Goal: Browse casually: Explore the website without a specific task or goal

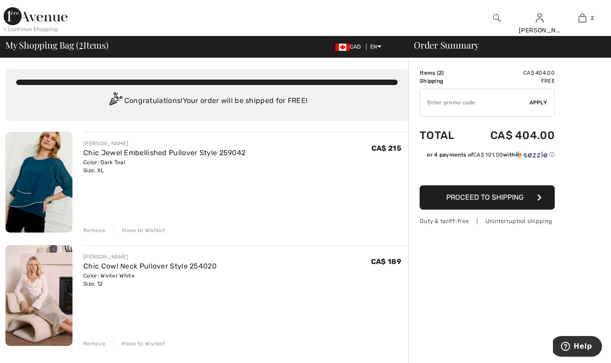
click at [55, 19] on img at bounding box center [36, 16] width 64 height 18
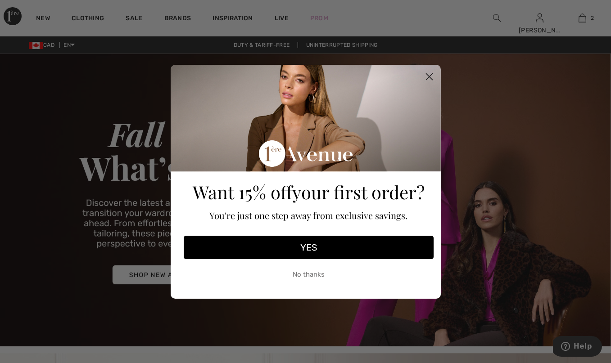
click at [430, 75] on icon "Close dialog" at bounding box center [429, 76] width 6 height 6
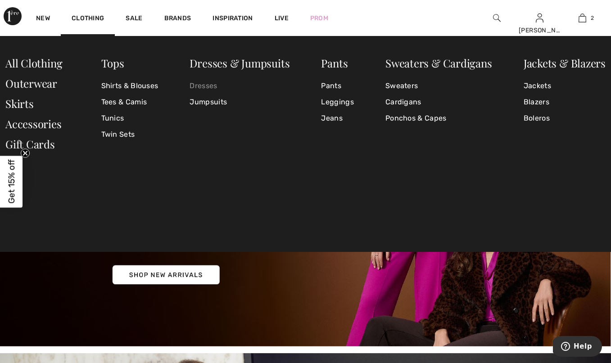
click at [209, 82] on link "Dresses" at bounding box center [240, 86] width 100 height 16
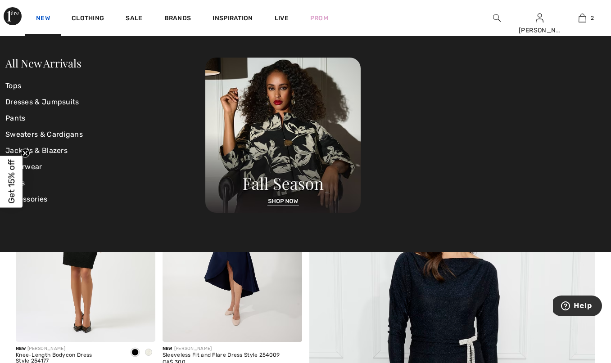
click at [45, 18] on link "New" at bounding box center [43, 18] width 14 height 9
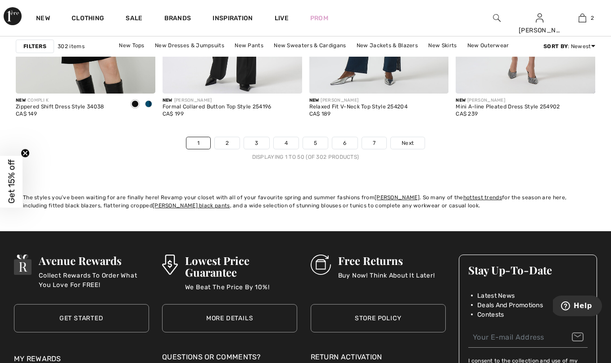
scroll to position [3983, 0]
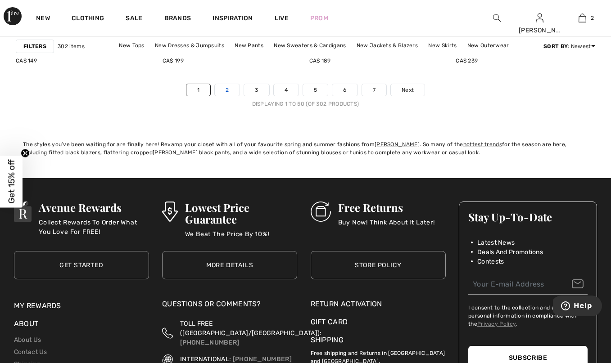
click at [225, 92] on link "2" at bounding box center [227, 90] width 25 height 12
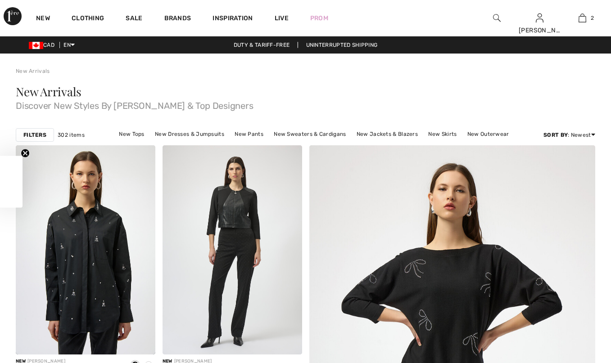
checkbox input "true"
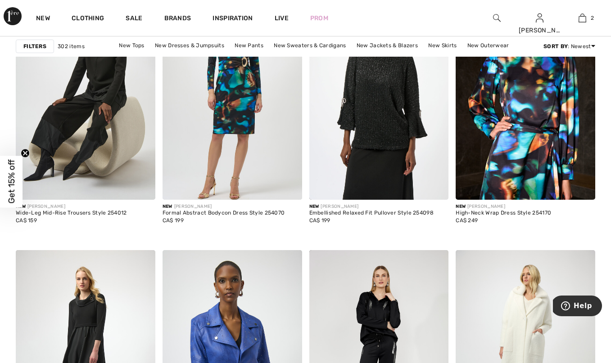
scroll to position [677, 0]
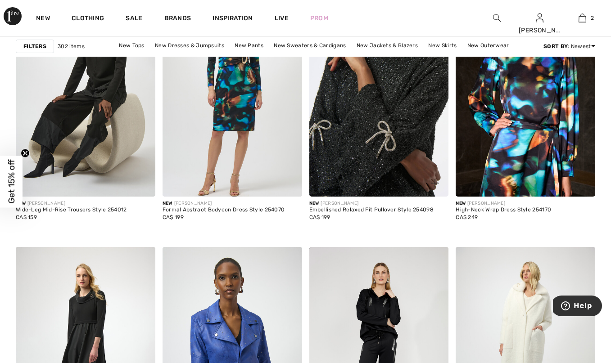
click at [363, 187] on img at bounding box center [379, 91] width 140 height 209
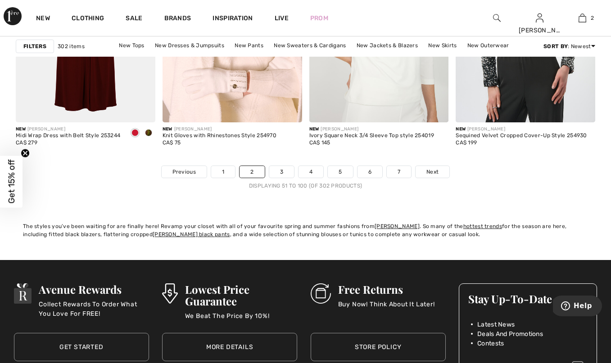
scroll to position [3900, 0]
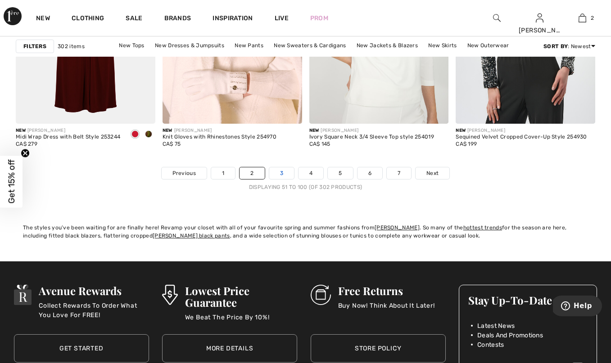
click at [279, 170] on link "3" at bounding box center [281, 174] width 25 height 12
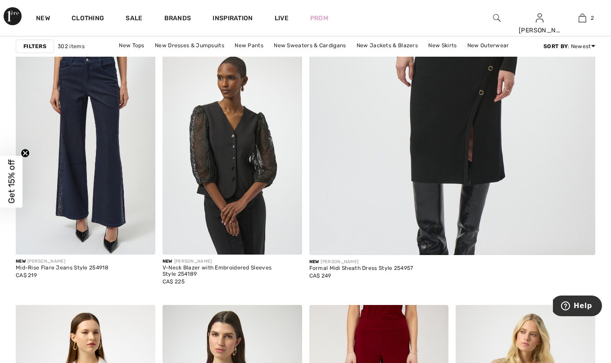
scroll to position [352, 0]
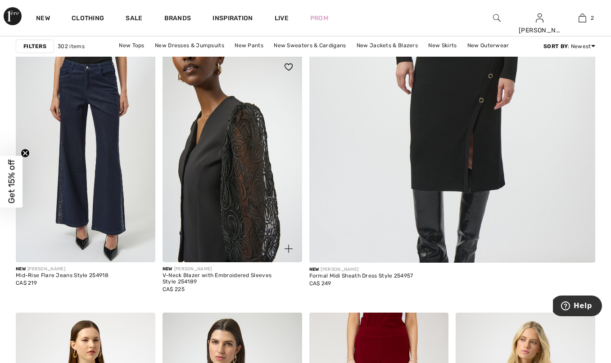
click at [232, 186] on img at bounding box center [233, 158] width 140 height 209
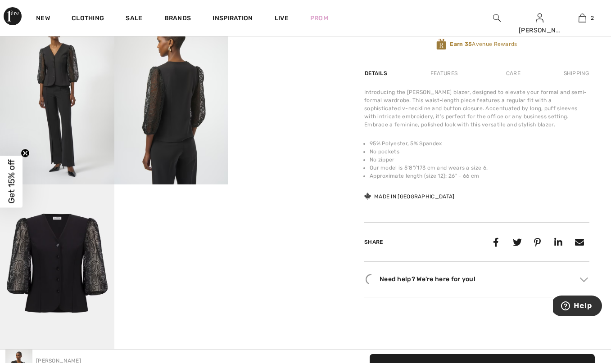
scroll to position [308, 0]
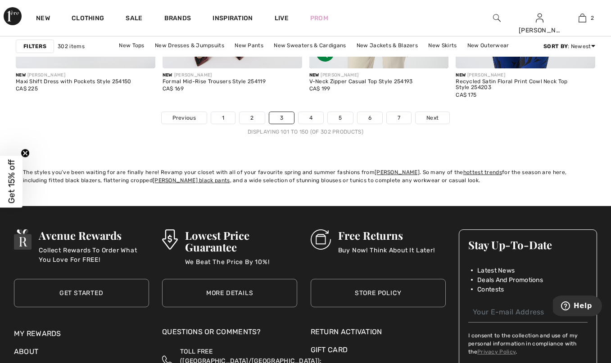
scroll to position [3965, 0]
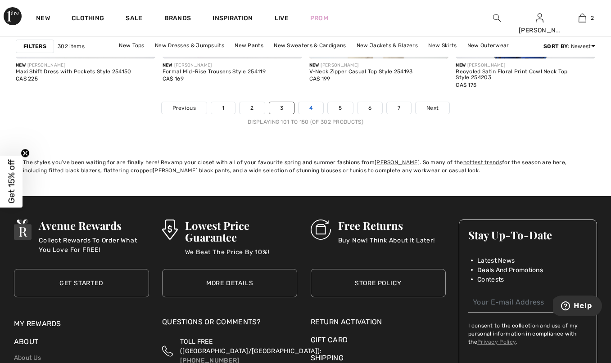
click at [310, 106] on link "4" at bounding box center [311, 108] width 25 height 12
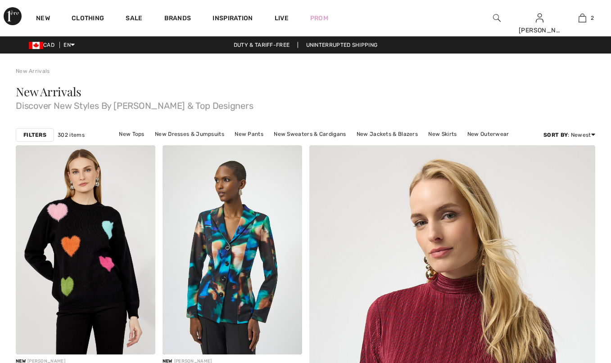
checkbox input "true"
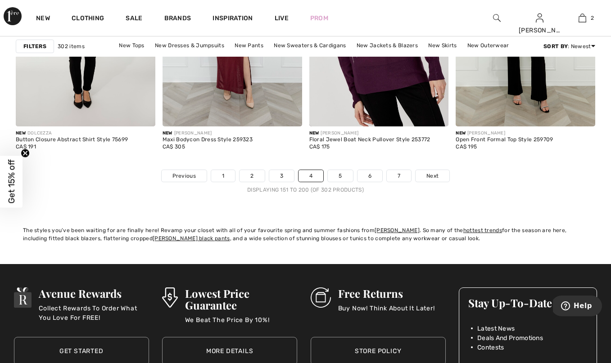
scroll to position [3903, 0]
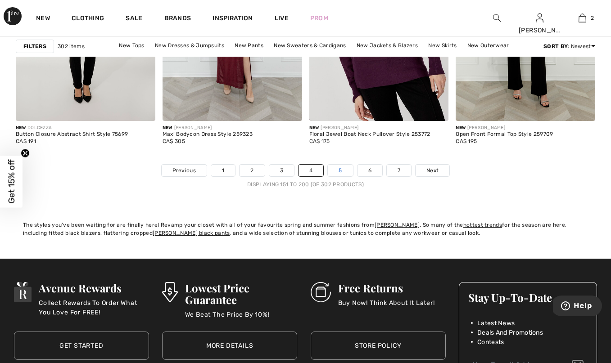
click at [340, 172] on link "5" at bounding box center [340, 171] width 25 height 12
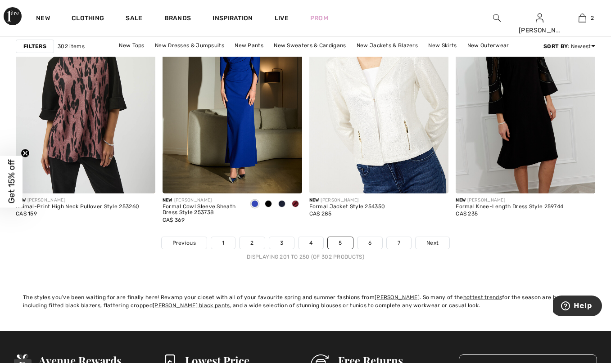
scroll to position [3841, 0]
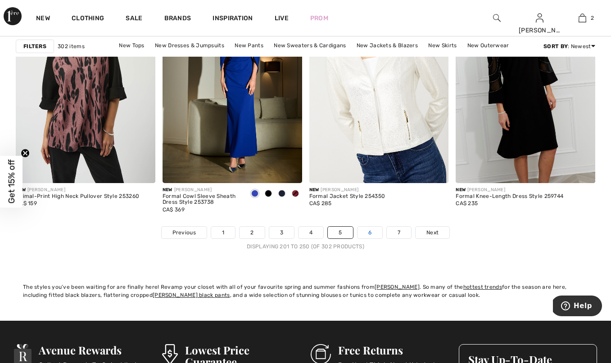
click at [371, 228] on link "6" at bounding box center [370, 233] width 25 height 12
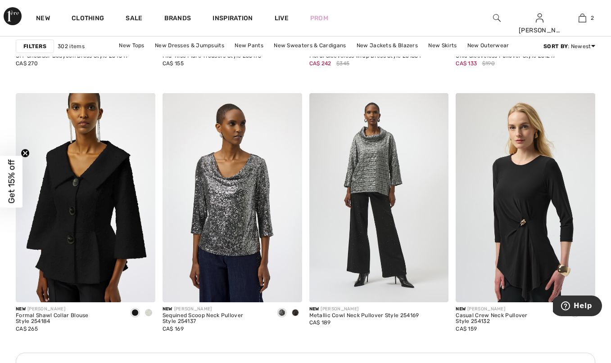
scroll to position [1740, 0]
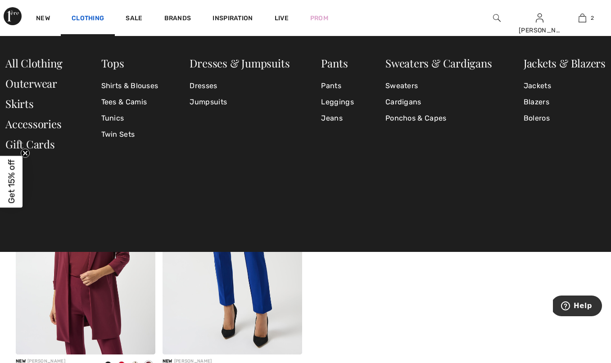
click at [80, 19] on link "Clothing" at bounding box center [88, 18] width 32 height 9
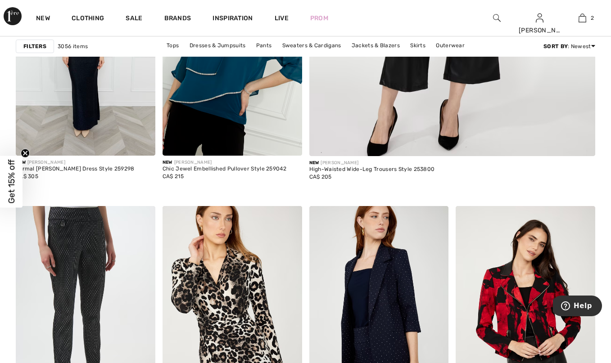
scroll to position [454, 0]
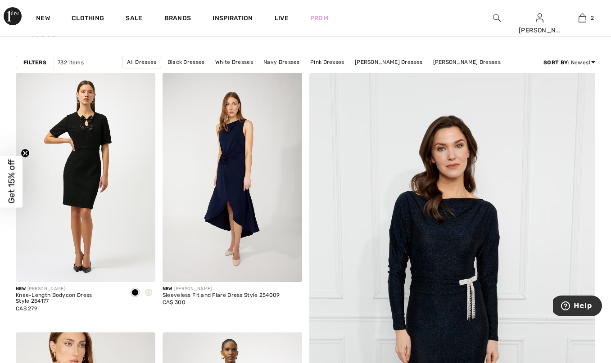
scroll to position [15, 0]
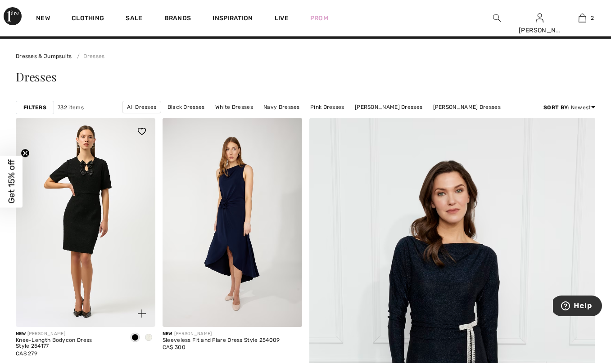
click at [125, 214] on img at bounding box center [86, 222] width 140 height 209
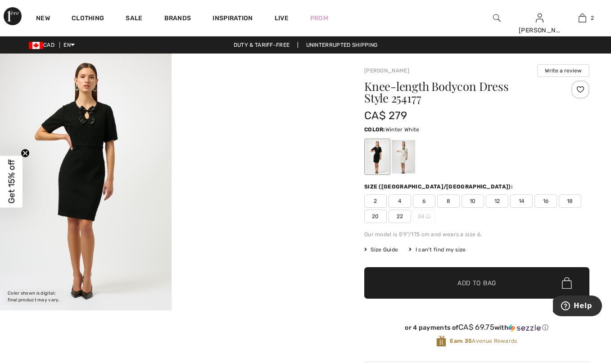
click at [406, 153] on div at bounding box center [403, 157] width 23 height 34
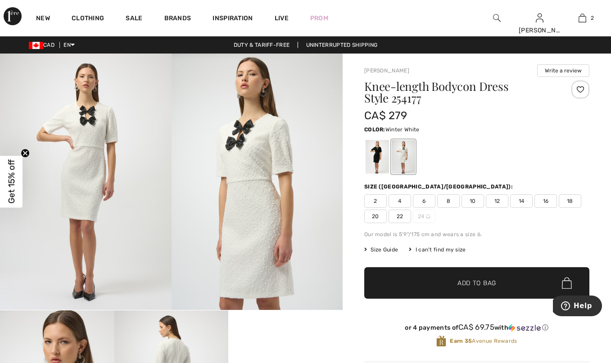
click at [302, 196] on img at bounding box center [258, 182] width 172 height 257
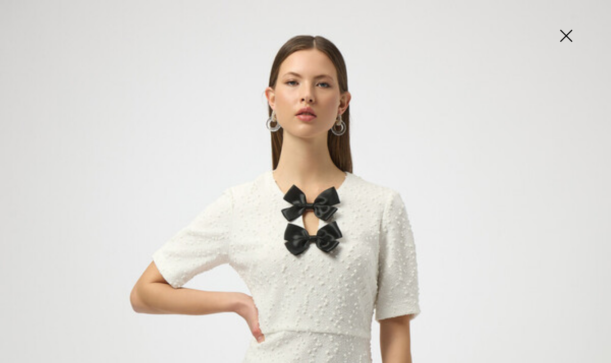
click at [573, 38] on img at bounding box center [566, 37] width 45 height 46
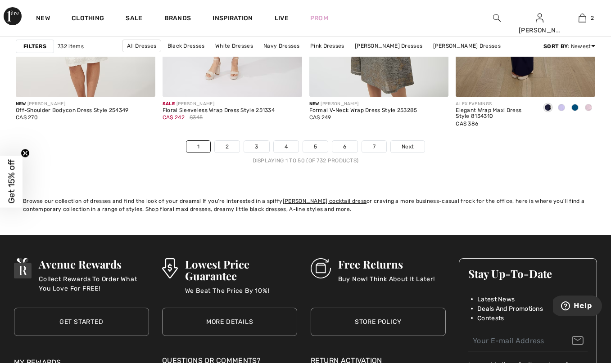
scroll to position [3915, 0]
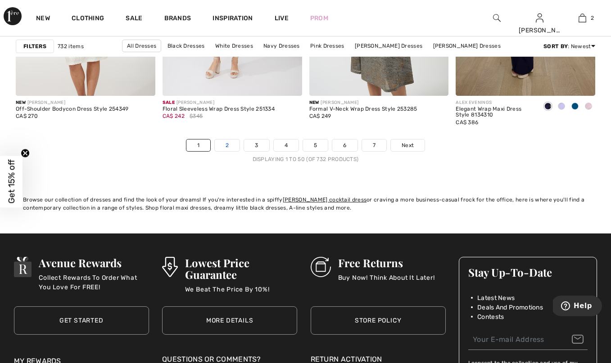
click at [227, 143] on link "2" at bounding box center [227, 146] width 25 height 12
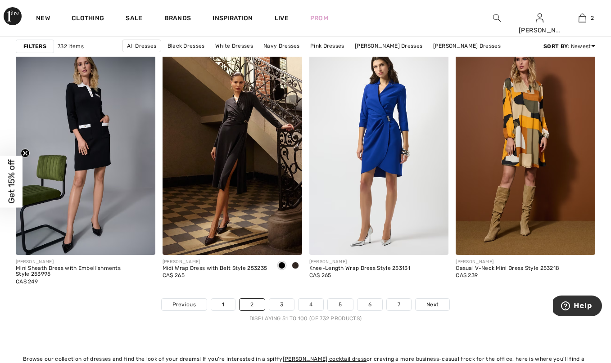
scroll to position [3756, 0]
click at [283, 305] on link "3" at bounding box center [281, 305] width 25 height 12
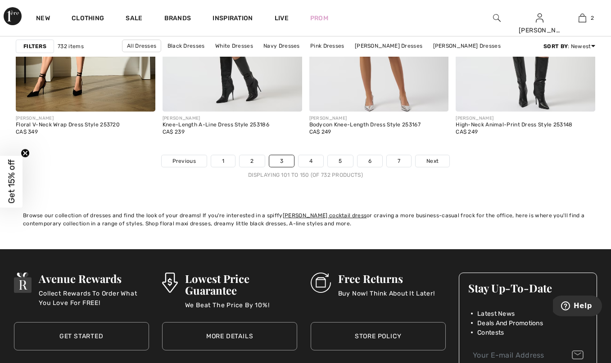
scroll to position [3895, 0]
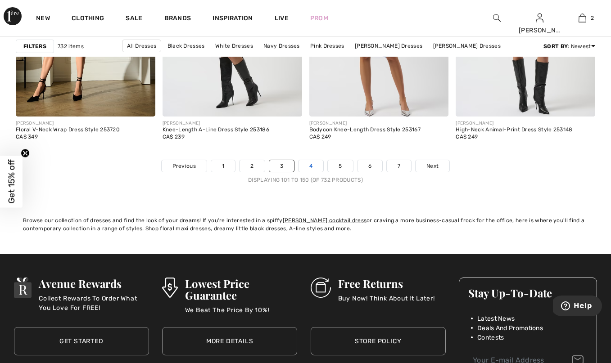
click at [311, 161] on link "4" at bounding box center [311, 166] width 25 height 12
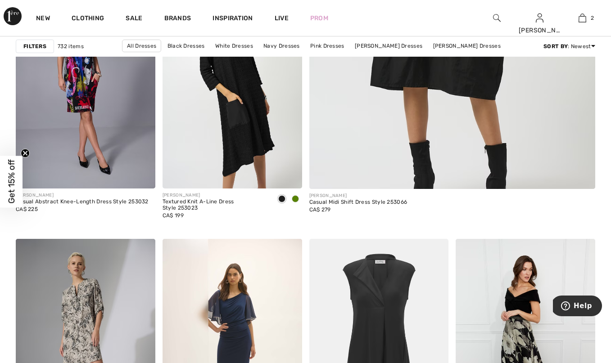
scroll to position [414, 0]
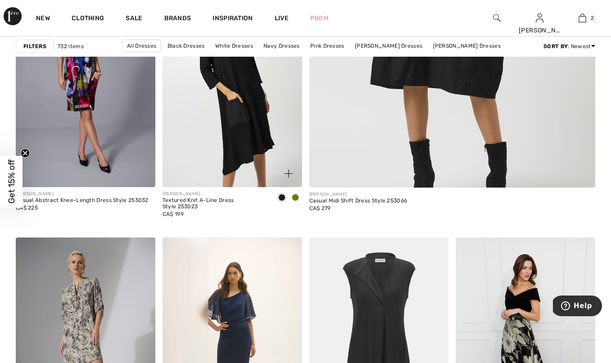
click at [298, 199] on span at bounding box center [295, 197] width 7 height 7
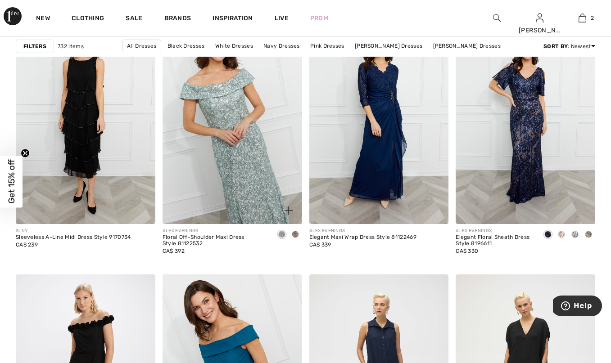
scroll to position [3267, 0]
click at [576, 236] on span at bounding box center [574, 234] width 7 height 7
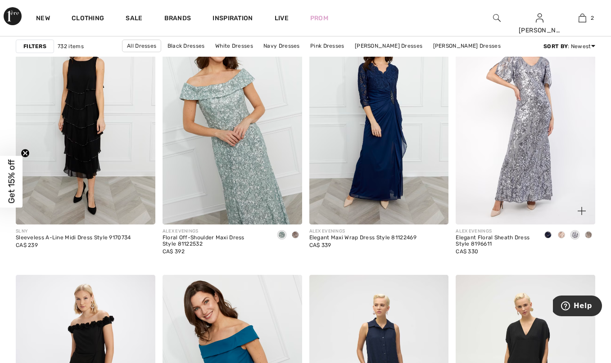
click at [589, 234] on span at bounding box center [588, 234] width 7 height 7
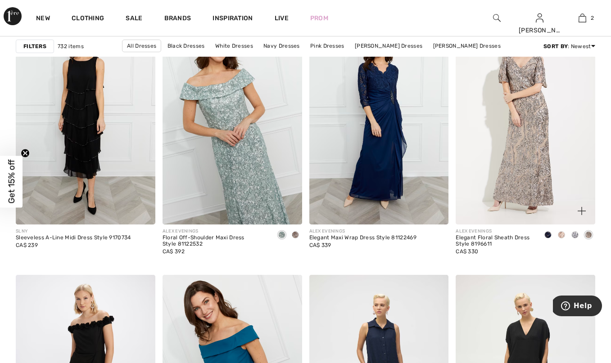
click at [548, 230] on div at bounding box center [548, 235] width 14 height 15
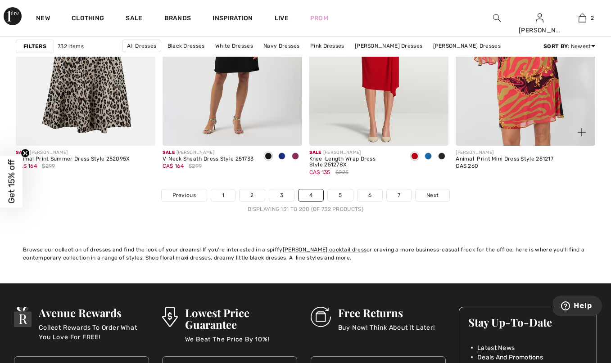
scroll to position [3860, 0]
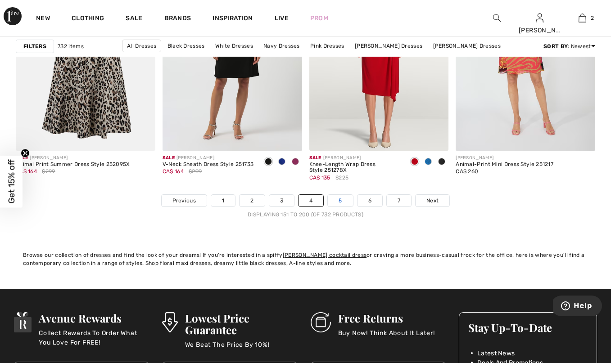
click at [343, 196] on link "5" at bounding box center [340, 201] width 25 height 12
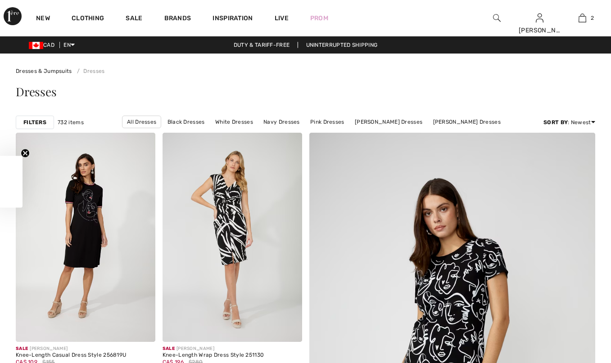
checkbox input "true"
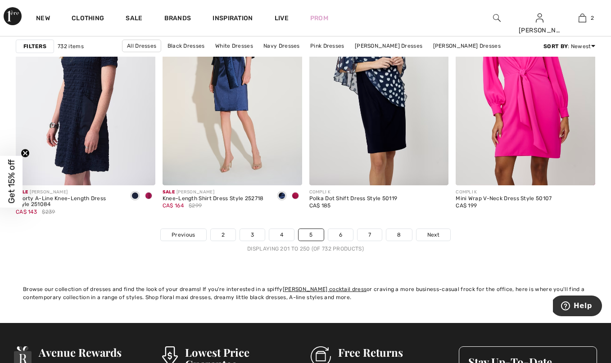
scroll to position [3826, 0]
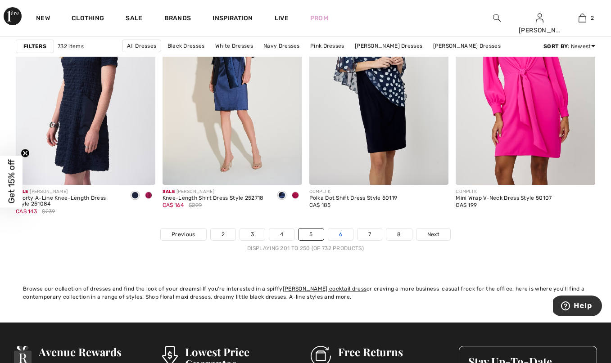
click at [344, 232] on link "6" at bounding box center [340, 235] width 25 height 12
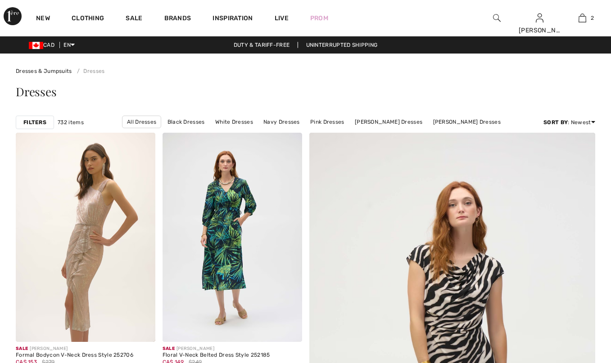
checkbox input "true"
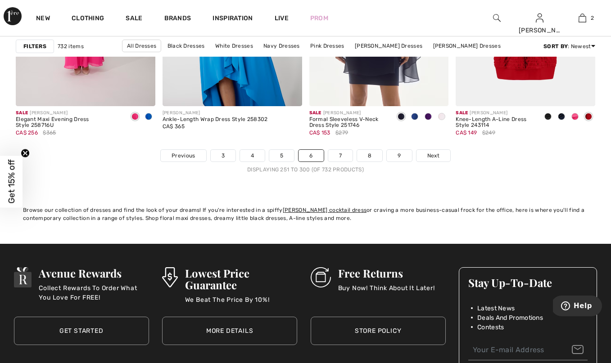
scroll to position [3906, 0]
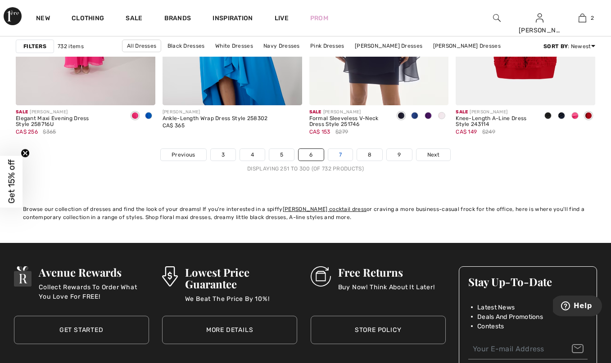
click at [336, 157] on link "7" at bounding box center [340, 155] width 24 height 12
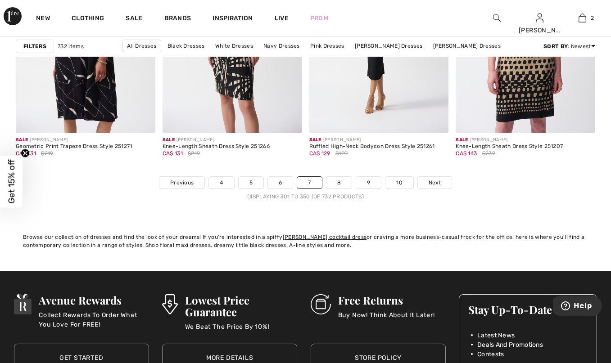
scroll to position [3886, 0]
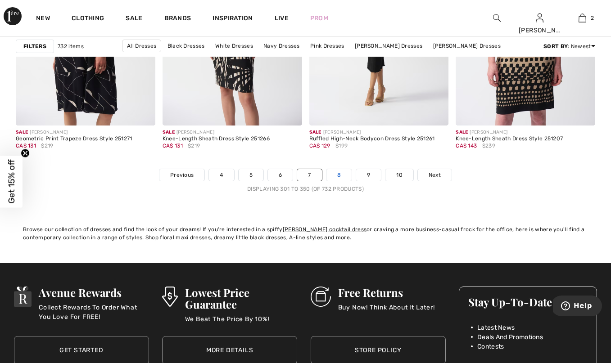
click at [342, 176] on link "8" at bounding box center [338, 175] width 25 height 12
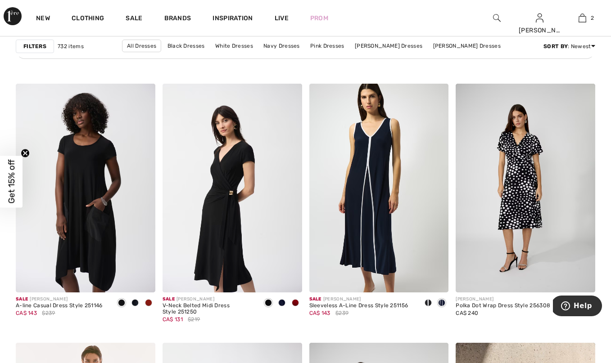
scroll to position [3240, 0]
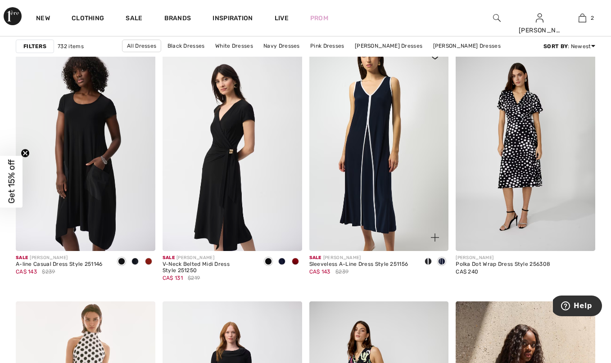
click at [445, 258] on div at bounding box center [442, 262] width 14 height 15
click at [431, 261] on span at bounding box center [428, 261] width 7 height 7
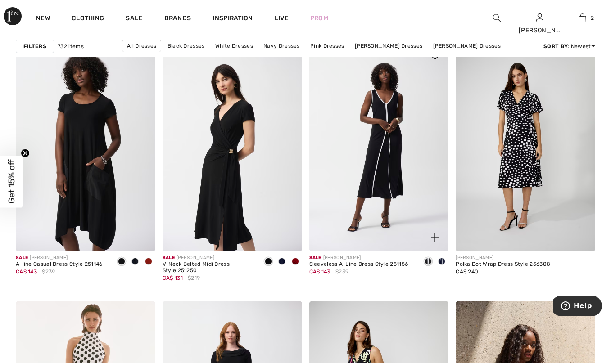
click at [443, 262] on span at bounding box center [441, 261] width 7 height 7
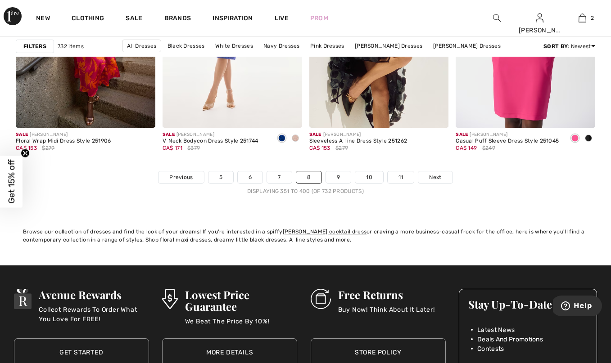
scroll to position [3884, 0]
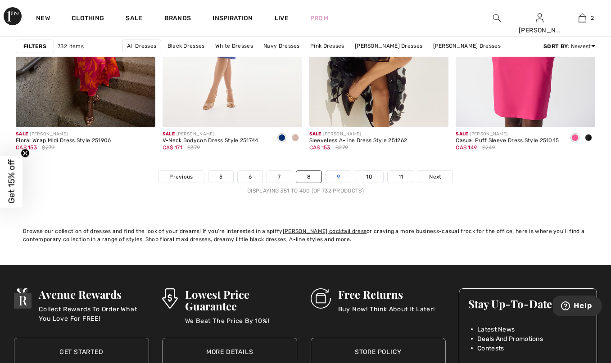
click at [336, 171] on link "9" at bounding box center [338, 177] width 25 height 12
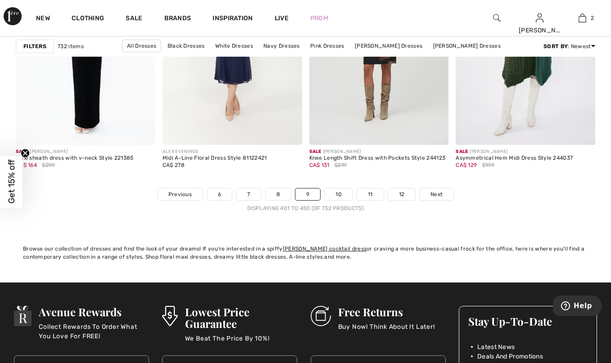
scroll to position [3880, 0]
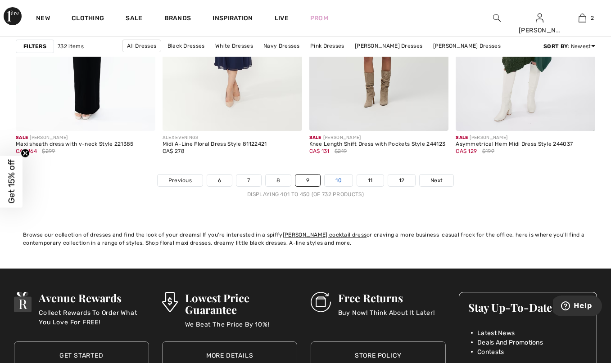
click at [341, 180] on link "10" at bounding box center [339, 181] width 28 height 12
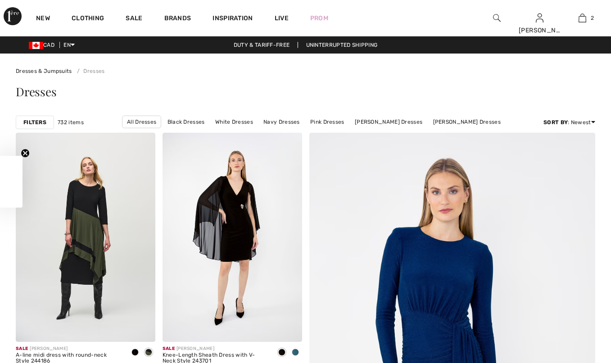
checkbox input "true"
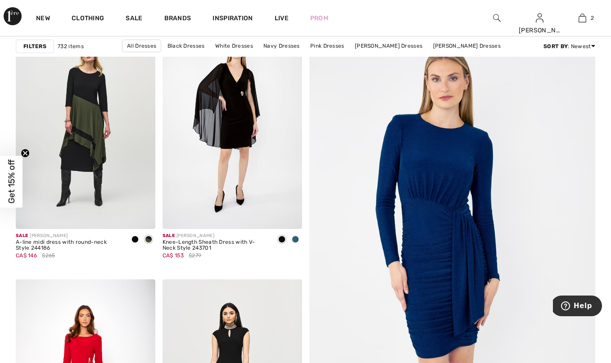
scroll to position [120, 0]
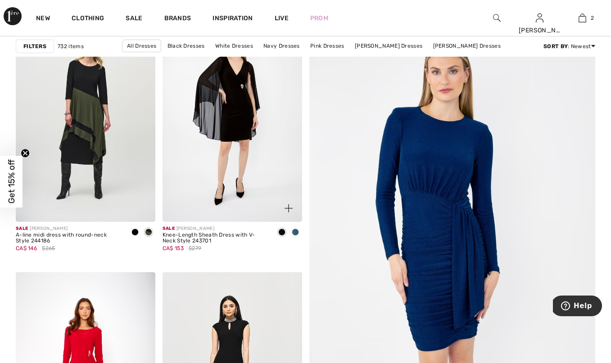
click at [296, 233] on span at bounding box center [295, 232] width 7 height 7
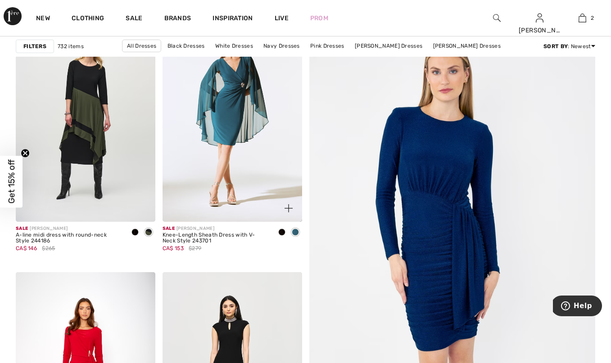
click at [280, 236] on span at bounding box center [281, 232] width 7 height 7
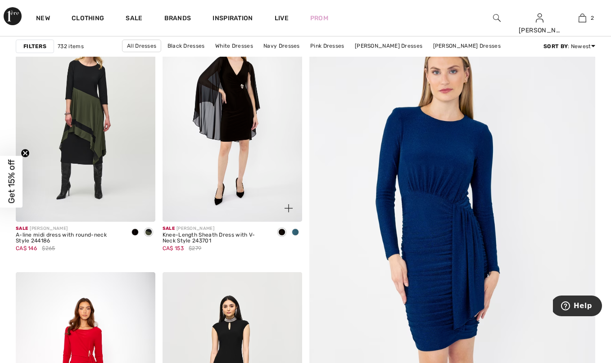
click at [294, 232] on span at bounding box center [295, 232] width 7 height 7
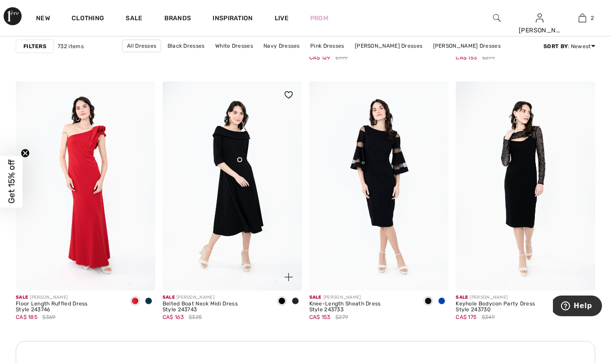
scroll to position [833, 0]
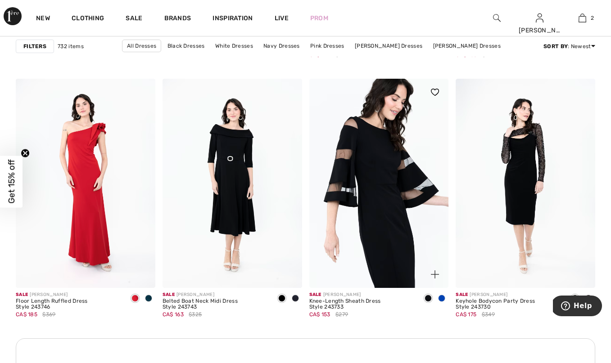
click at [424, 181] on img at bounding box center [379, 183] width 140 height 209
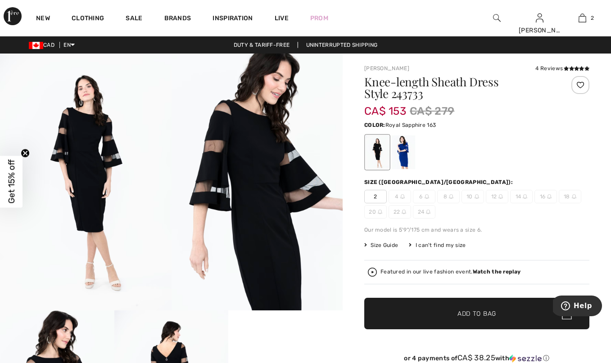
click at [414, 159] on div at bounding box center [403, 153] width 23 height 34
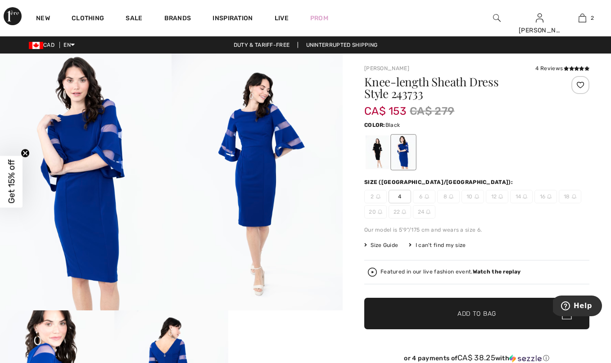
click at [374, 154] on div at bounding box center [377, 153] width 23 height 34
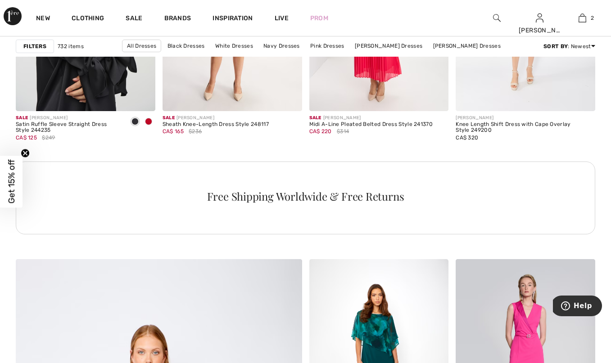
scroll to position [1825, 0]
